Goal: Download file/media

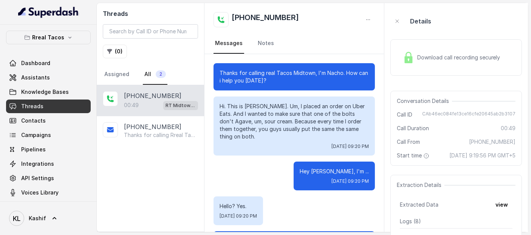
scroll to position [136, 0]
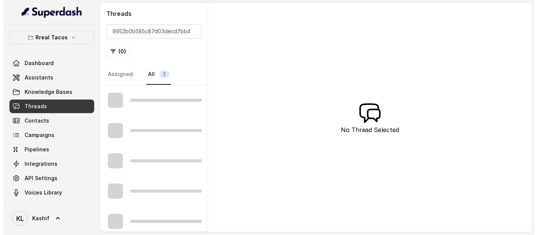
scroll to position [0, 30]
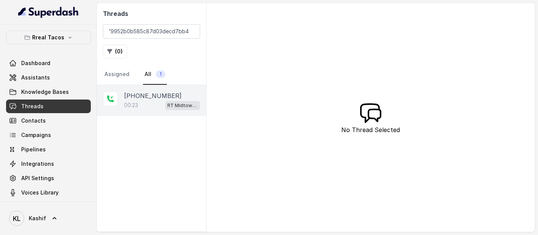
type input "CAb67d9c79952b0b585c87d03decd7bb43"
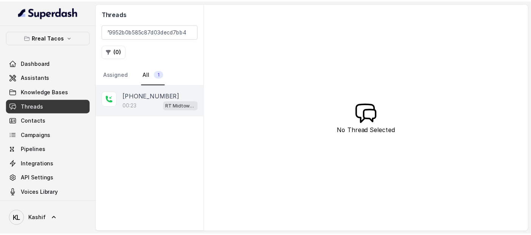
scroll to position [0, 0]
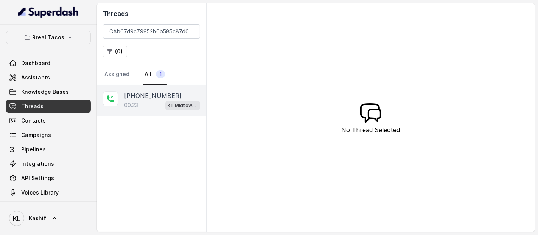
click at [153, 96] on p "[PHONE_NUMBER]" at bounding box center [152, 95] width 57 height 9
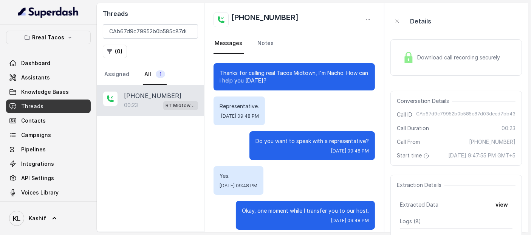
scroll to position [6, 0]
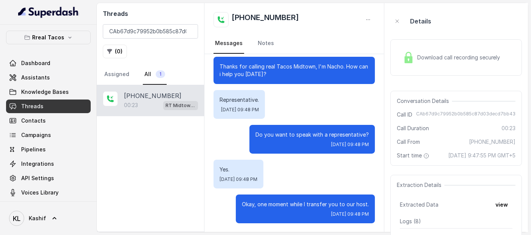
click at [436, 61] on span "Download call recording securely" at bounding box center [461, 58] width 86 height 8
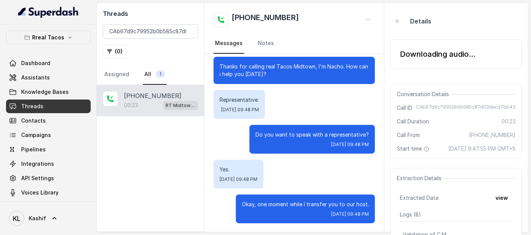
click at [446, 34] on div "Downloading audio..." at bounding box center [457, 54] width 132 height 42
click at [425, 53] on div "Downloading audio..." at bounding box center [438, 54] width 76 height 11
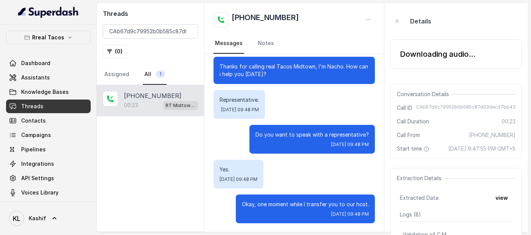
click at [425, 53] on div "Downloading audio..." at bounding box center [438, 54] width 76 height 11
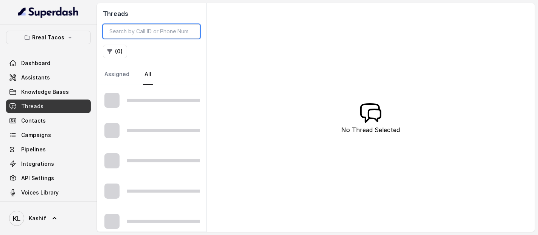
click at [163, 35] on input "search" at bounding box center [151, 31] width 97 height 14
paste input "CAb67d9c79952b0b585c87d03decd7bb43"
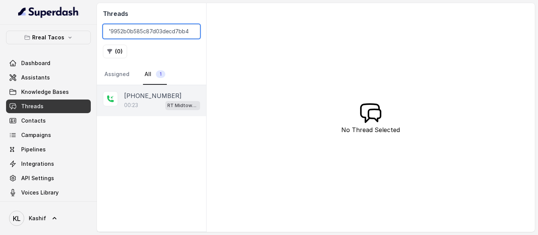
type input "CAb67d9c79952b0b585c87d03decd7bb43"
click at [150, 100] on div "00:23 RT Midtown / EN" at bounding box center [162, 105] width 76 height 10
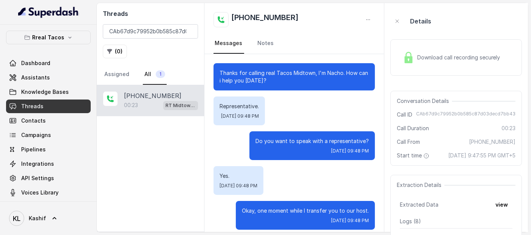
scroll to position [6, 0]
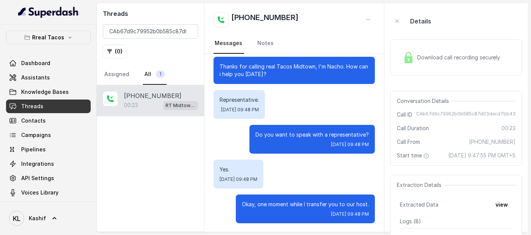
click at [433, 45] on div "Download call recording securely" at bounding box center [457, 57] width 132 height 36
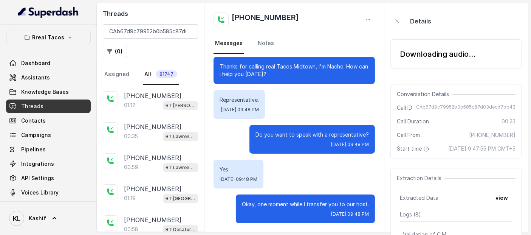
click at [441, 60] on div "Downloading audio..." at bounding box center [457, 54] width 132 height 30
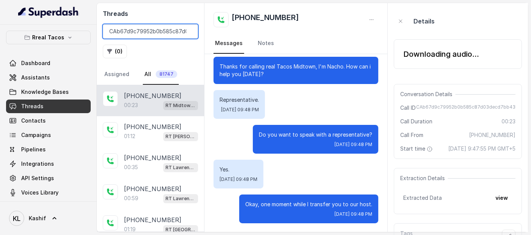
click at [174, 36] on input "CAb67d9c79952b0b585c87d03decd7bb43" at bounding box center [150, 31] width 95 height 14
click at [162, 31] on input "CAb67d9c79952b0b585c87d03decd7bb43" at bounding box center [150, 31] width 95 height 14
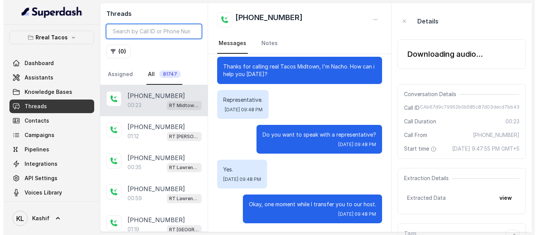
scroll to position [0, 0]
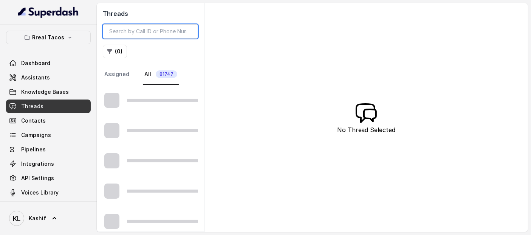
type input "CAb67d9c79952b0b585c87d03decd7bb43"
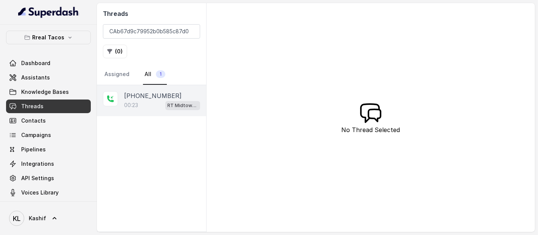
click at [132, 101] on p "00:23" at bounding box center [131, 105] width 14 height 8
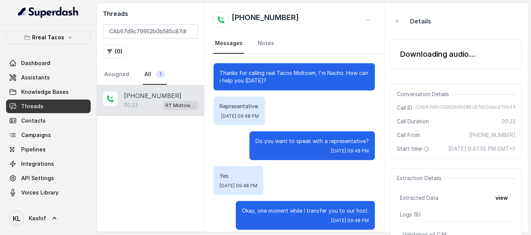
scroll to position [6, 0]
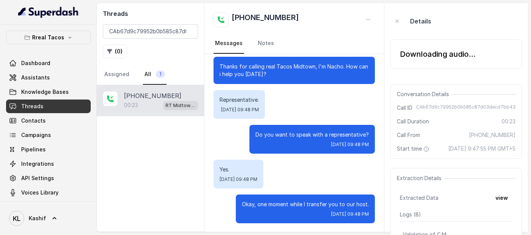
click at [430, 56] on div "Downloading audio..." at bounding box center [438, 54] width 76 height 11
click at [472, 21] on div "Details" at bounding box center [457, 21] width 132 height 24
